Goal: Task Accomplishment & Management: Complete application form

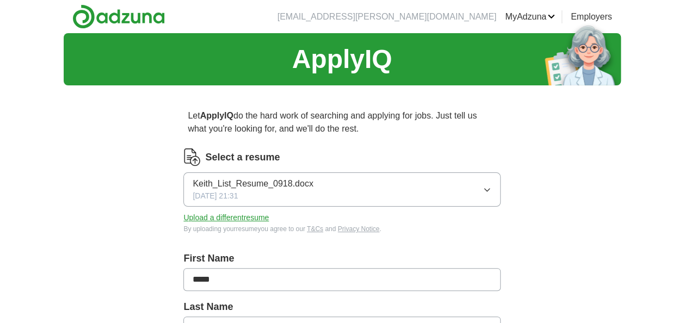
click at [415, 190] on button "Keith_List_Resume_0918.docx [DATE] 21:31" at bounding box center [341, 190] width 317 height 34
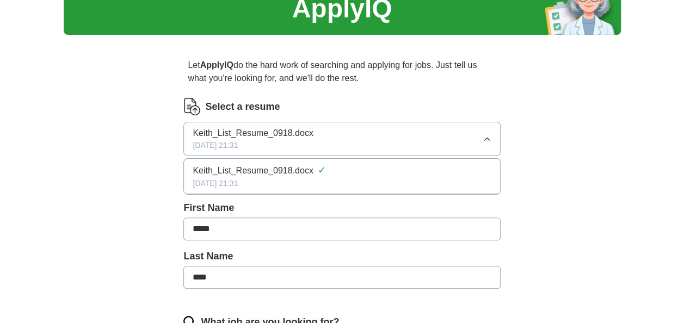
scroll to position [54, 0]
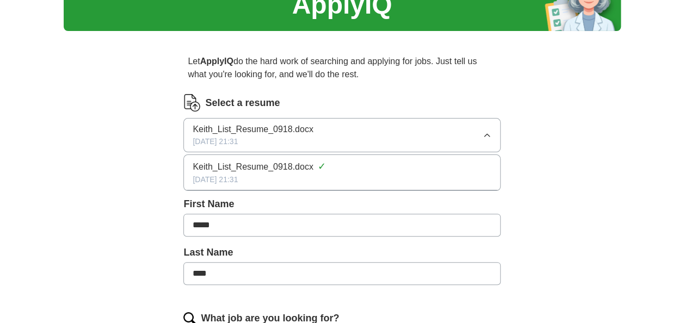
click at [348, 126] on button "Keith_List_Resume_0918.docx [DATE] 21:31" at bounding box center [341, 135] width 317 height 34
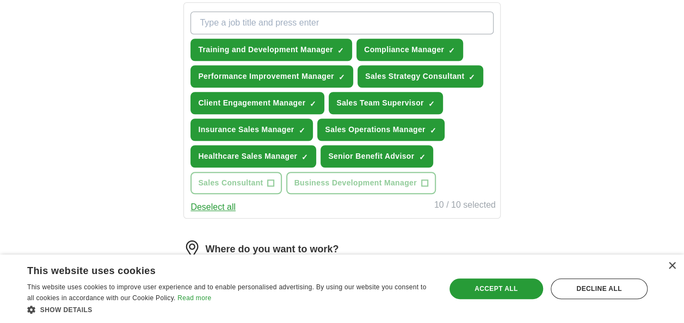
scroll to position [417, 0]
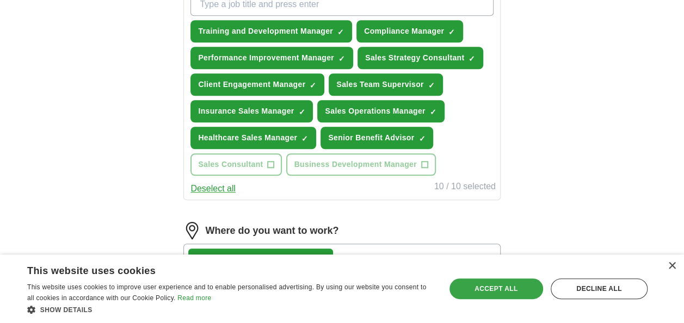
click at [486, 283] on div "Accept all" at bounding box center [497, 289] width 94 height 21
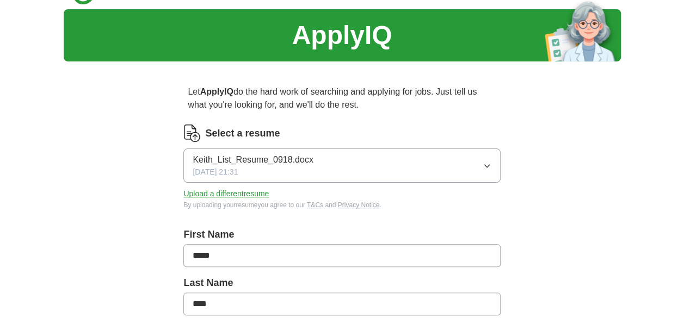
scroll to position [18, 0]
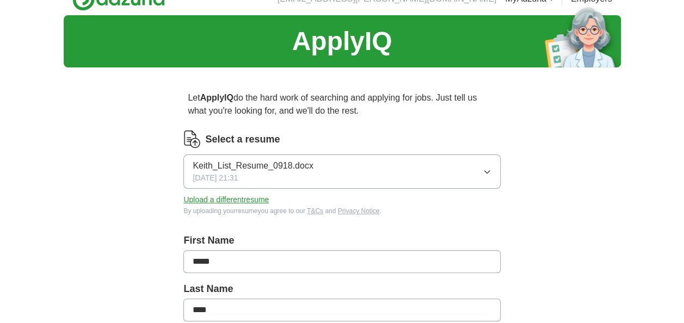
click at [369, 175] on button "Keith_List_Resume_0918.docx [DATE] 21:31" at bounding box center [341, 172] width 317 height 34
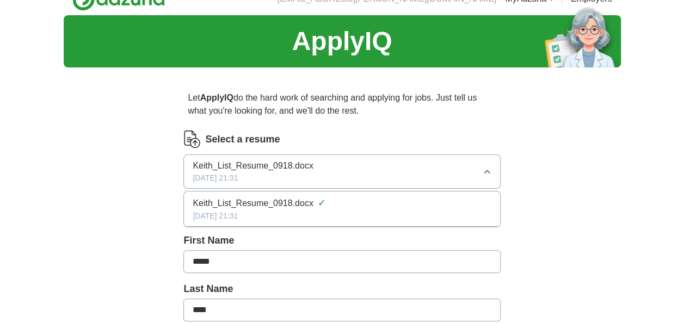
click at [369, 175] on button "Keith_List_Resume_0918.docx [DATE] 21:31" at bounding box center [341, 172] width 317 height 34
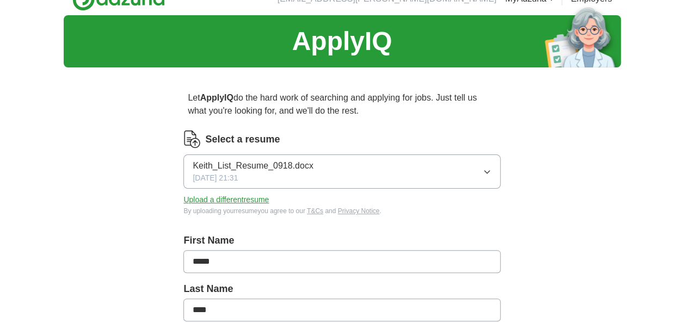
click at [256, 199] on button "Upload a different resume" at bounding box center [225, 199] width 85 height 11
click at [218, 197] on button "Upload a different resume" at bounding box center [225, 199] width 85 height 11
click at [375, 225] on div "Select a resume [PERSON_NAME] -2-.docx [DATE] 14:36 Upload a different resume B…" at bounding box center [341, 180] width 317 height 99
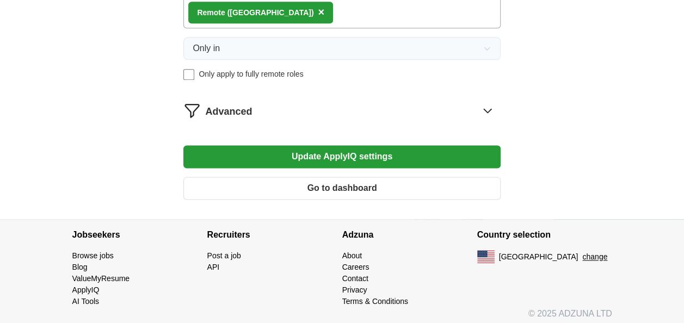
scroll to position [666, 0]
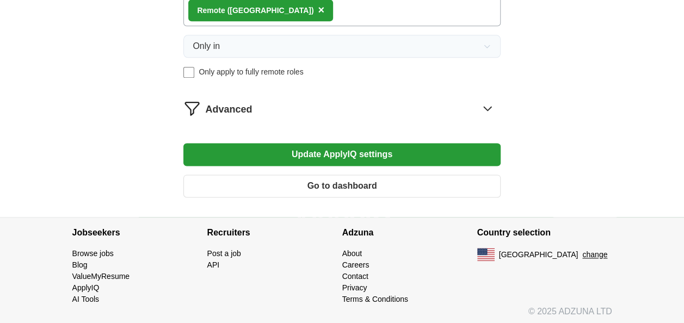
click at [353, 185] on button "Go to dashboard" at bounding box center [341, 186] width 317 height 23
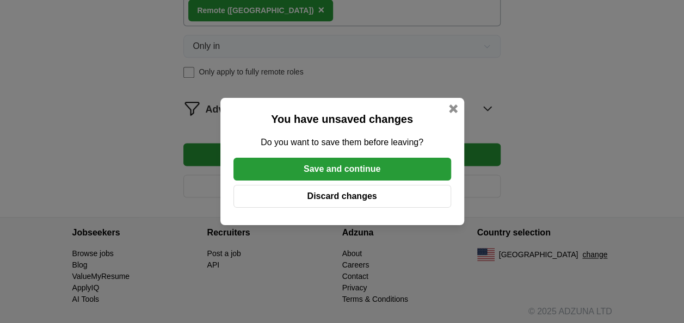
click at [351, 169] on button "Save and continue" at bounding box center [343, 169] width 218 height 23
